Goal: Transaction & Acquisition: Download file/media

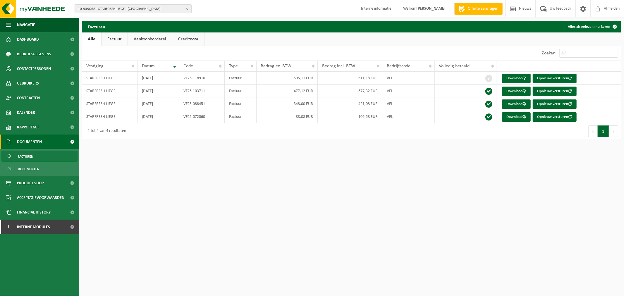
click at [118, 10] on span "10-939068 - STARFRESH LIEGE - LIÈGE" at bounding box center [131, 9] width 106 height 9
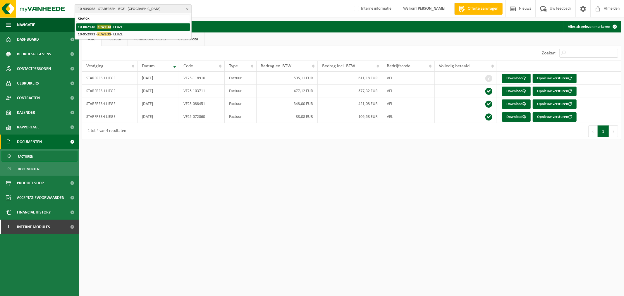
type input "kewlox"
click at [118, 26] on strong "10-802138 - KEWLOX - LEUZE" at bounding box center [100, 27] width 45 height 4
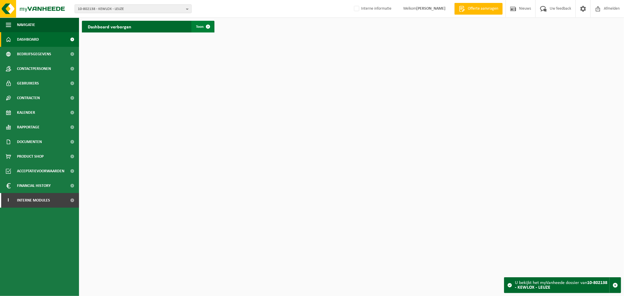
click at [203, 23] on span at bounding box center [208, 27] width 12 height 12
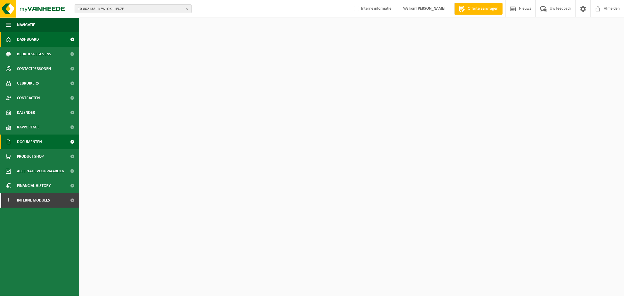
click at [32, 143] on span "Documenten" at bounding box center [29, 141] width 25 height 15
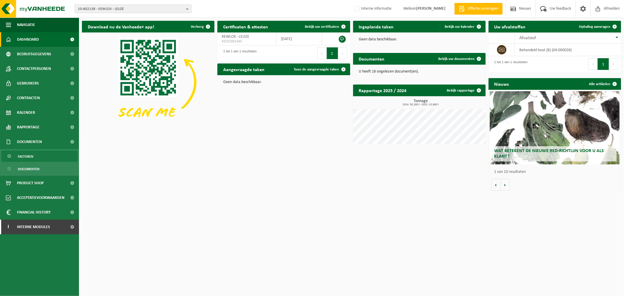
click at [32, 155] on span "Facturen" at bounding box center [25, 156] width 15 height 11
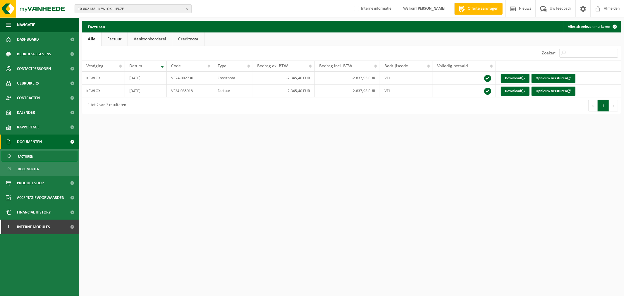
click at [109, 8] on span "10-802138 - KEWLOX - LEUZE" at bounding box center [131, 9] width 106 height 9
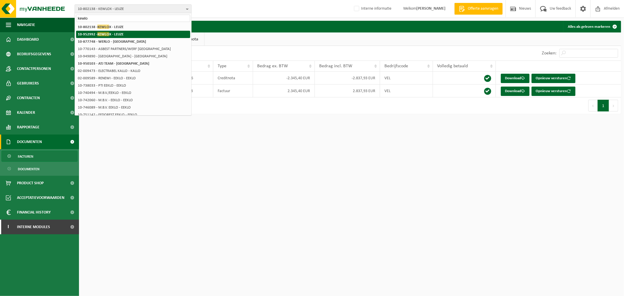
type input "kewlo"
click at [113, 34] on strong "10-952992 - KEWLO X - LEUZE" at bounding box center [101, 34] width 46 height 4
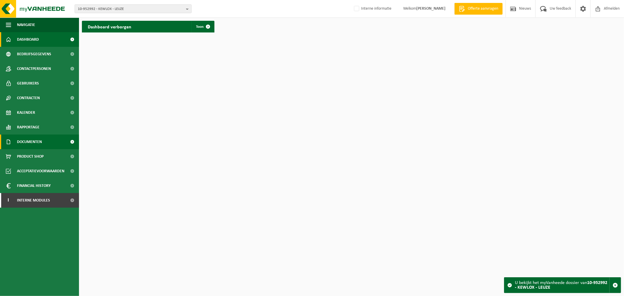
click at [25, 141] on span "Documenten" at bounding box center [29, 141] width 25 height 15
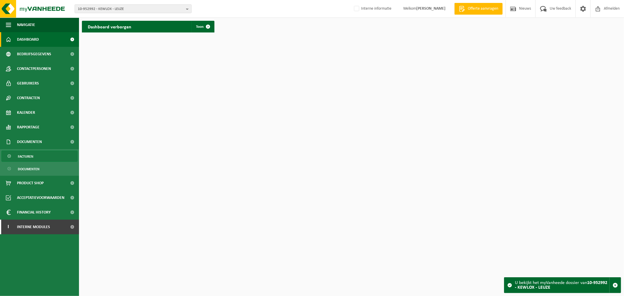
click at [34, 155] on link "Facturen" at bounding box center [39, 156] width 76 height 11
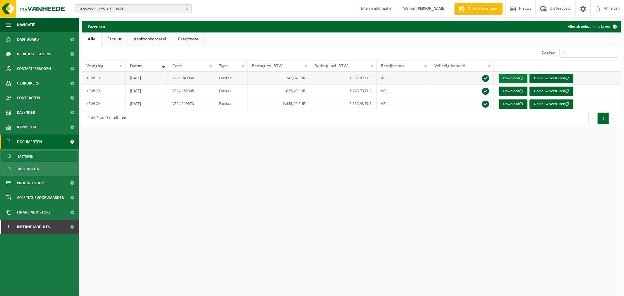
click at [515, 78] on link "Download" at bounding box center [512, 78] width 29 height 9
click at [514, 89] on link "Download" at bounding box center [512, 91] width 29 height 9
click at [520, 77] on span at bounding box center [521, 78] width 4 height 4
click at [142, 7] on span "10-952992 - KEWLOX - LEUZE" at bounding box center [131, 9] width 106 height 9
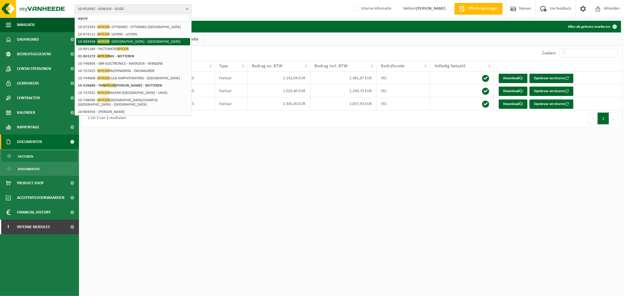
type input "wycor"
click at [135, 39] on li "10-983948 - WYCOR - NAMUR - NAMUR" at bounding box center [133, 41] width 114 height 7
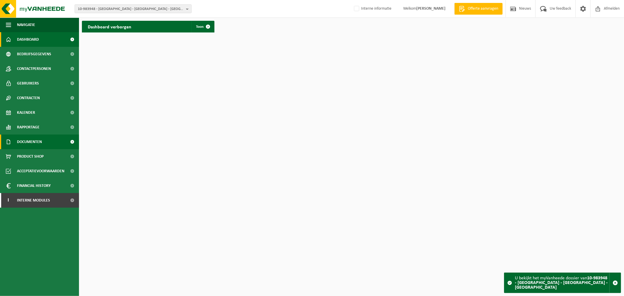
click at [34, 141] on span "Documenten" at bounding box center [29, 141] width 25 height 15
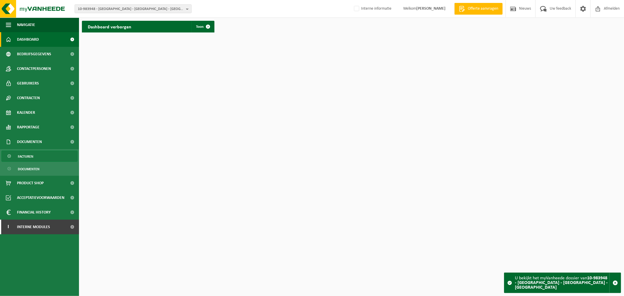
click at [40, 157] on link "Facturen" at bounding box center [39, 156] width 76 height 11
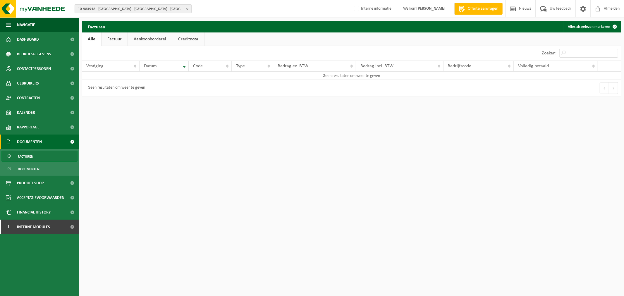
click at [128, 8] on span "10-983948 - [GEOGRAPHIC_DATA] - [GEOGRAPHIC_DATA] - [GEOGRAPHIC_DATA]" at bounding box center [131, 9] width 106 height 9
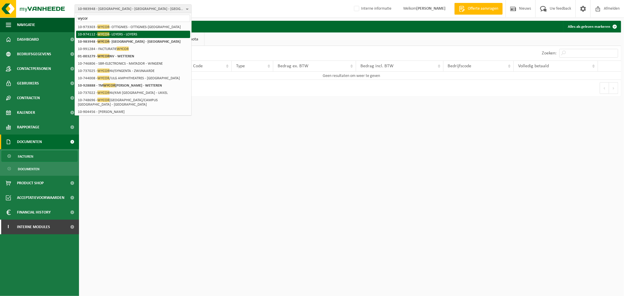
type input "wycor"
click at [130, 33] on li "10-974112 - WYCOR - LOYERS - LOYERS" at bounding box center [133, 34] width 114 height 7
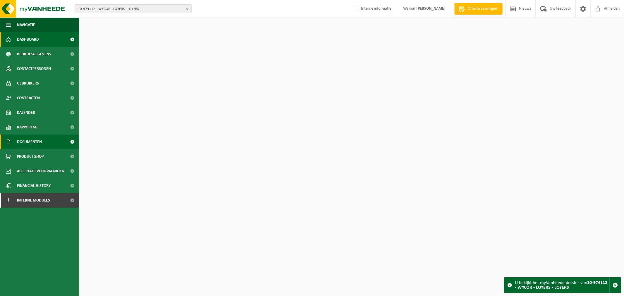
click at [49, 140] on link "Documenten" at bounding box center [39, 141] width 79 height 15
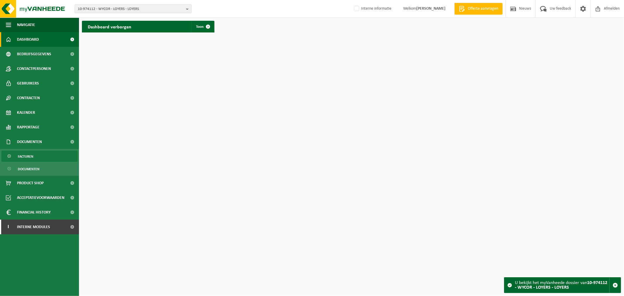
click at [41, 158] on link "Facturen" at bounding box center [39, 156] width 76 height 11
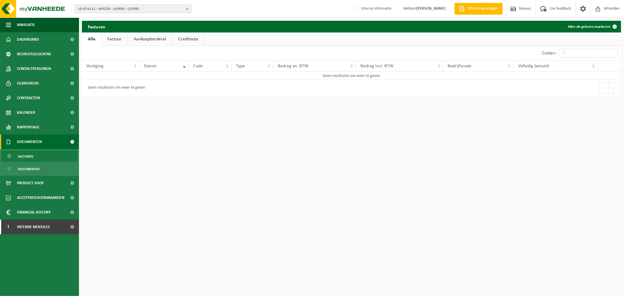
click at [113, 12] on span "10-974112 - WYCOR - LOYERS - LOYERS" at bounding box center [131, 9] width 106 height 9
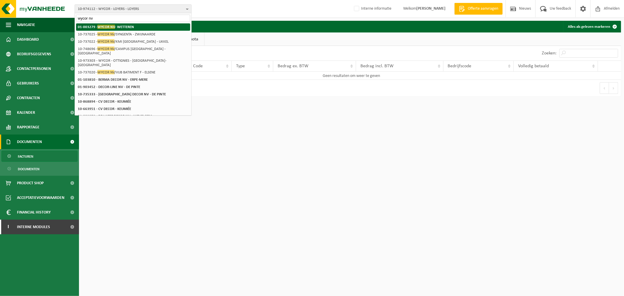
type input "wycor nv"
click at [117, 26] on strong "01-003279 - WYCOR NV - WETTEREN" at bounding box center [106, 27] width 56 height 4
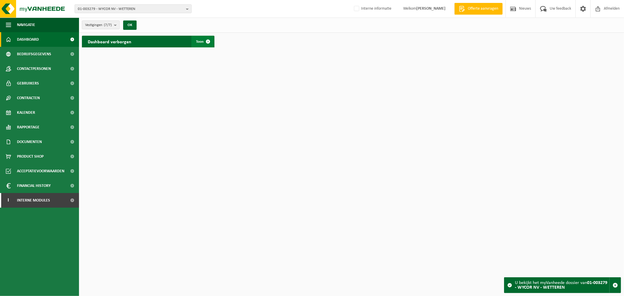
click at [202, 38] on span at bounding box center [208, 42] width 12 height 12
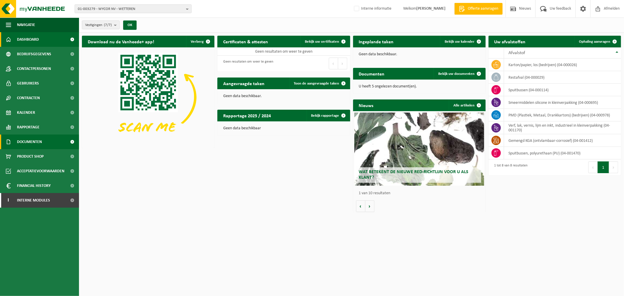
click at [39, 139] on span "Documenten" at bounding box center [29, 141] width 25 height 15
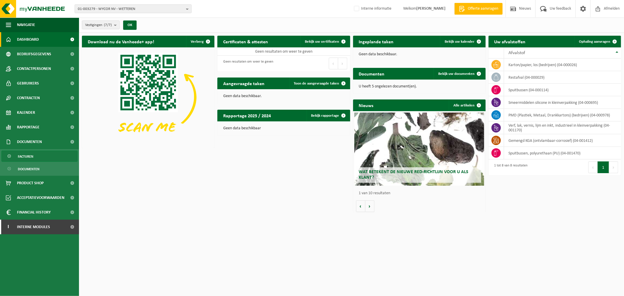
click at [39, 154] on link "Facturen" at bounding box center [39, 156] width 76 height 11
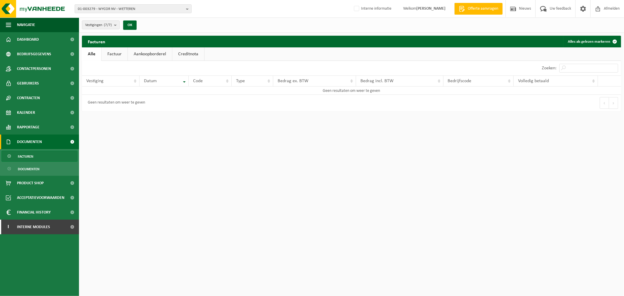
click at [116, 53] on link "Factuur" at bounding box center [114, 53] width 26 height 13
click at [88, 53] on link "Alle" at bounding box center [91, 53] width 19 height 13
